Goal: Information Seeking & Learning: Check status

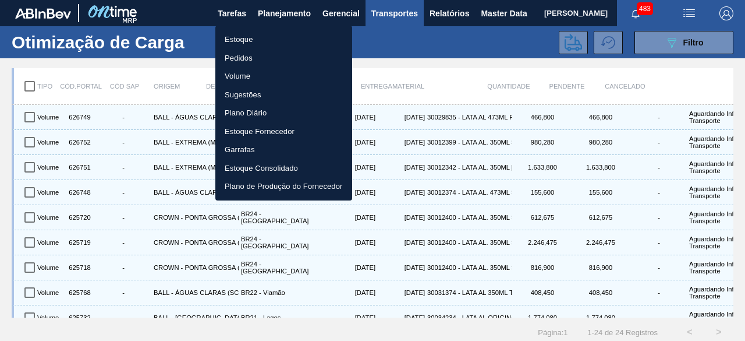
scroll to position [101, 0]
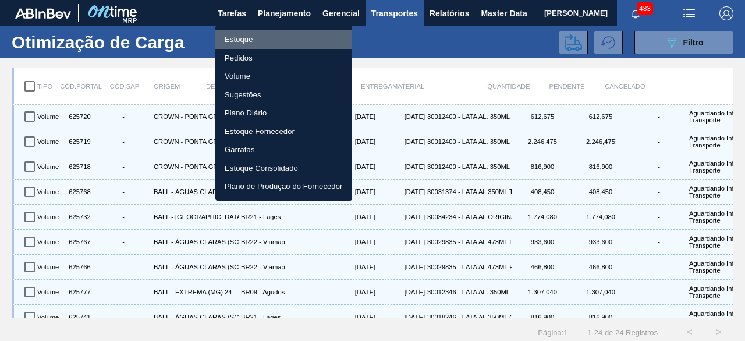
click at [261, 34] on li "Estoque" at bounding box center [283, 39] width 137 height 19
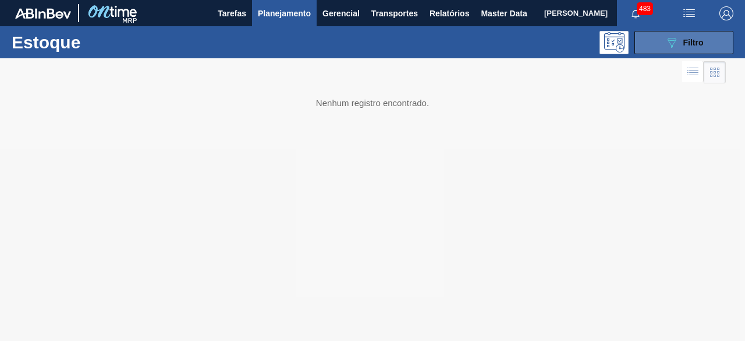
click at [661, 45] on button "089F7B8B-B2A5-4AFE-B5C0-19BA573D28AC Filtro" at bounding box center [683, 42] width 99 height 23
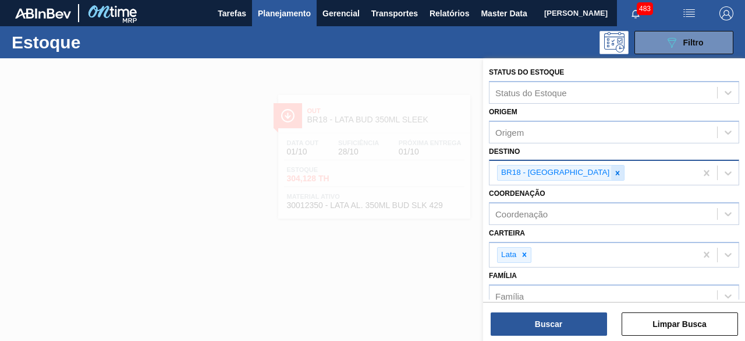
click at [614, 169] on icon at bounding box center [618, 173] width 8 height 8
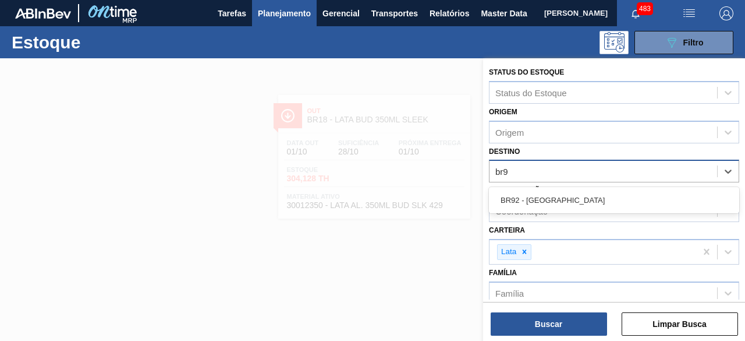
type input "br92"
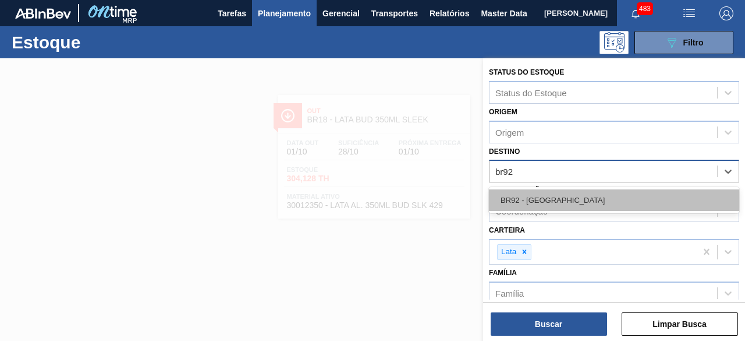
click at [585, 197] on div "BR92 - [GEOGRAPHIC_DATA]" at bounding box center [614, 200] width 250 height 22
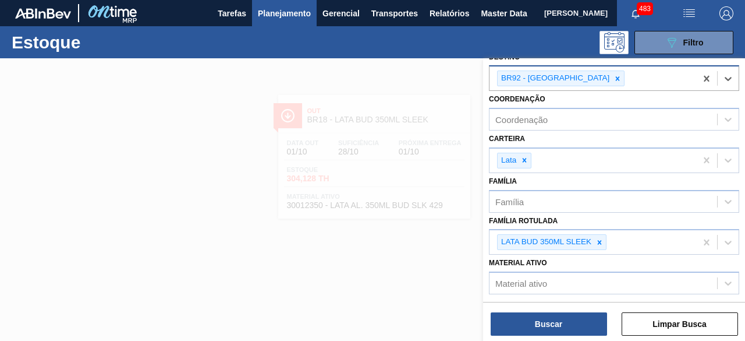
scroll to position [183, 0]
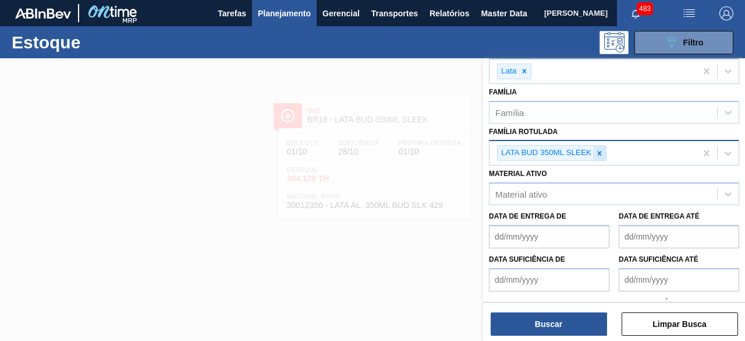
click at [596, 154] on icon at bounding box center [599, 153] width 8 height 8
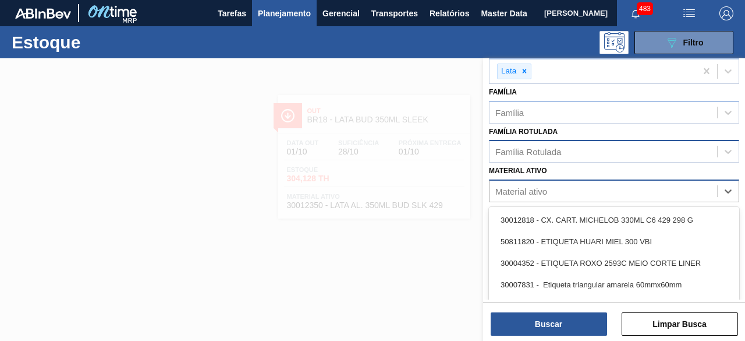
click at [586, 194] on div "Material ativo" at bounding box center [604, 191] width 228 height 17
paste ativo "30012388"
type ativo "30012388"
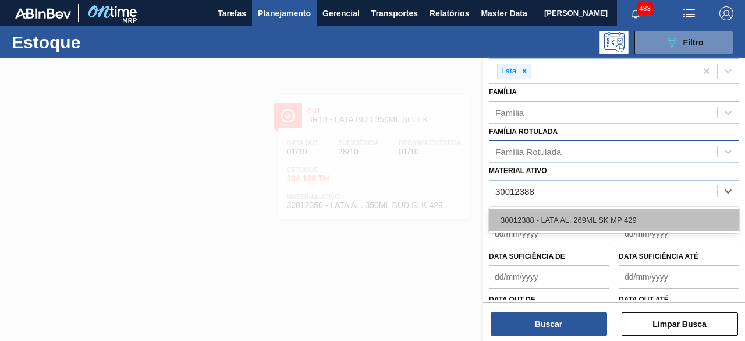
click at [584, 211] on div "30012388 - LATA AL. 269ML SK MP 429" at bounding box center [614, 220] width 250 height 22
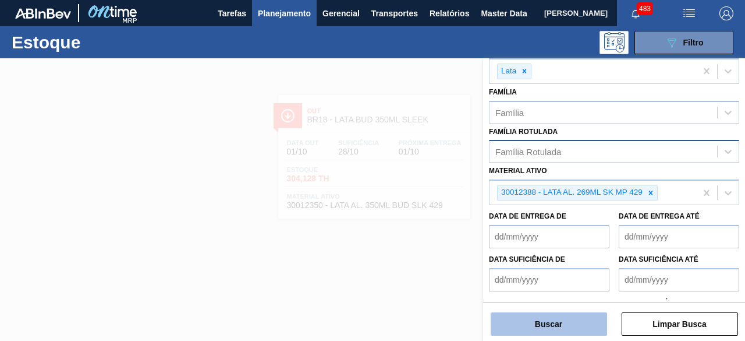
click at [583, 321] on button "Buscar" at bounding box center [549, 323] width 116 height 23
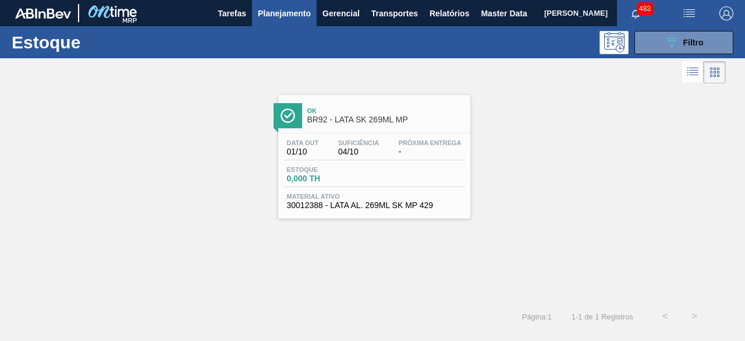
click at [365, 157] on div "Data out 01/10 Suficiência 04/10 Próxima Entrega -" at bounding box center [374, 149] width 180 height 21
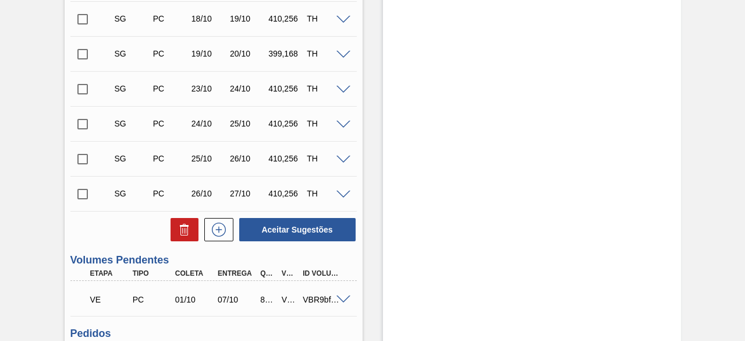
scroll to position [475, 0]
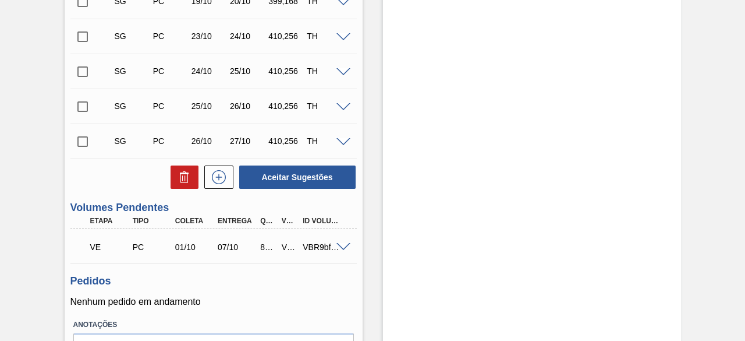
click at [339, 246] on span at bounding box center [343, 247] width 14 height 9
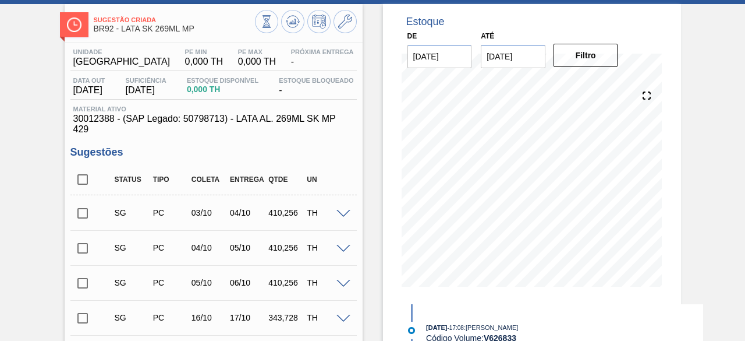
scroll to position [0, 0]
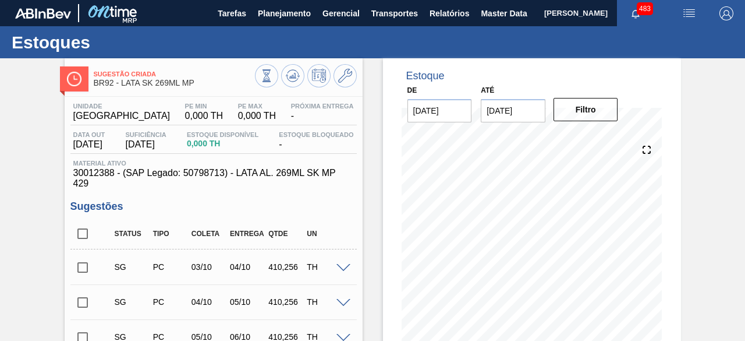
click at [102, 169] on span "30012388 - (SAP Legado: 50798713) - LATA AL. 269ML SK MP 429" at bounding box center [213, 178] width 281 height 21
copy span "30012388"
